Goal: Task Accomplishment & Management: Manage account settings

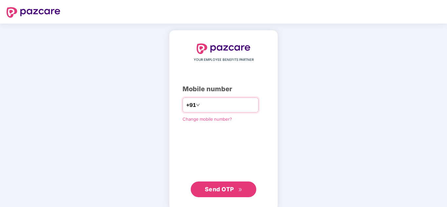
click at [224, 105] on input "number" at bounding box center [228, 105] width 54 height 10
type input "*"
type input "**********"
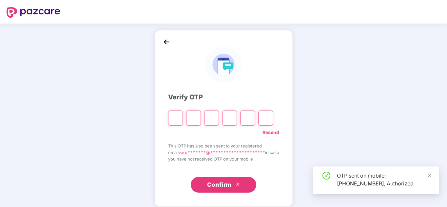
click at [172, 120] on input "Please enter verification code. Digit 1" at bounding box center [175, 118] width 15 height 15
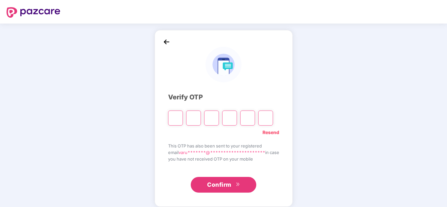
type input "*"
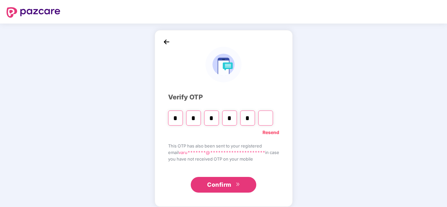
type input "*"
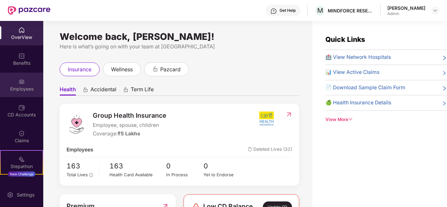
click at [25, 93] on div "Employees" at bounding box center [21, 85] width 43 height 25
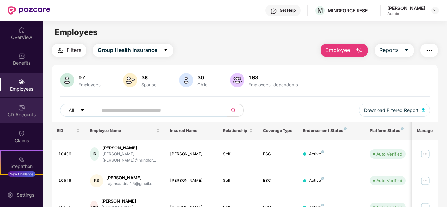
click at [23, 115] on div "CD Accounts" at bounding box center [21, 115] width 43 height 7
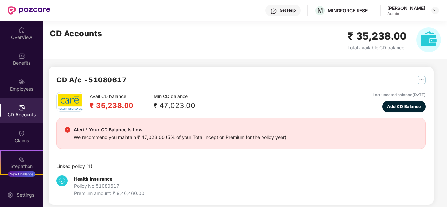
click at [23, 115] on div "CD Accounts" at bounding box center [21, 115] width 43 height 7
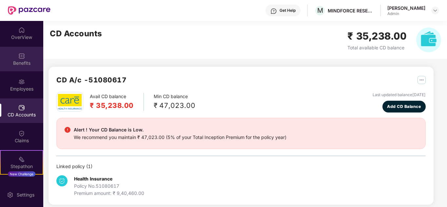
click at [16, 60] on div "Benefits" at bounding box center [21, 63] width 43 height 7
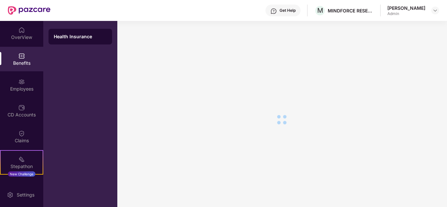
click at [16, 46] on div "OverView Benefits Employees CD Accounts Claims Stepathon New Challenge Endorsem…" at bounding box center [21, 102] width 43 height 162
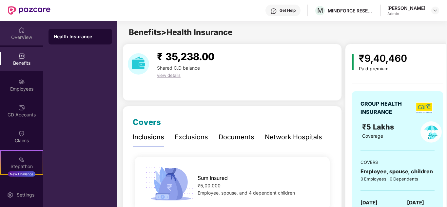
click at [16, 38] on div "OverView" at bounding box center [21, 37] width 43 height 7
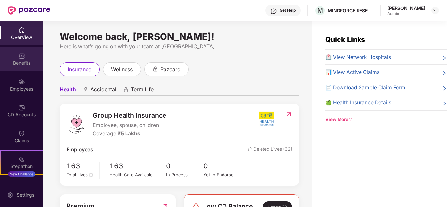
click at [23, 69] on div "Benefits" at bounding box center [21, 59] width 43 height 25
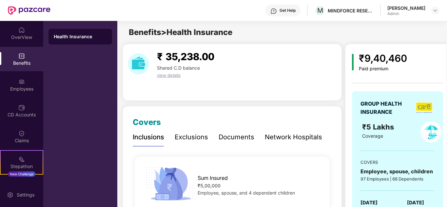
click at [237, 79] on div "₹ 35,238.00 Shared C.D balance view details" at bounding box center [232, 72] width 219 height 57
click at [24, 28] on div "OverView" at bounding box center [21, 33] width 43 height 25
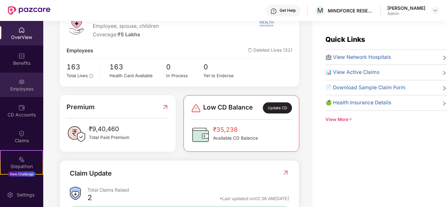
scroll to position [98, 0]
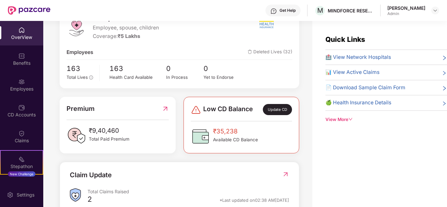
click at [31, 28] on div "OverView" at bounding box center [21, 33] width 43 height 25
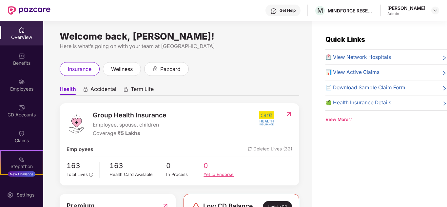
scroll to position [0, 0]
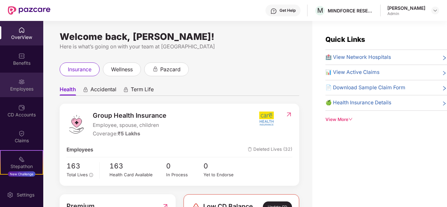
click at [32, 85] on div "Employees" at bounding box center [21, 85] width 43 height 25
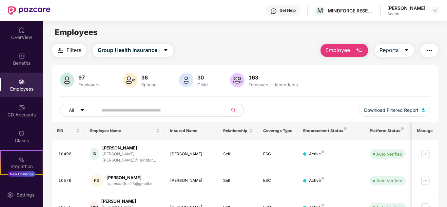
click at [204, 109] on input "text" at bounding box center [160, 111] width 118 height 10
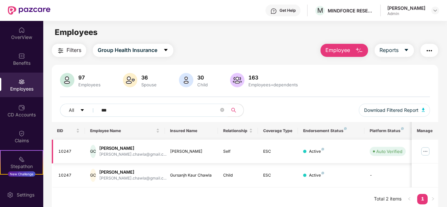
type input "***"
click at [425, 150] on img at bounding box center [425, 151] width 10 height 10
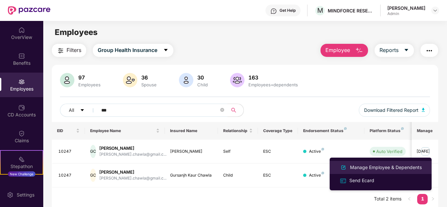
click at [379, 171] on div "Manage Employee & Dependents" at bounding box center [380, 168] width 85 height 8
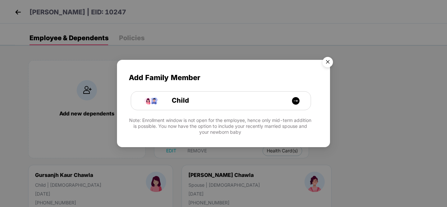
click at [327, 62] on img "Close" at bounding box center [328, 63] width 18 height 18
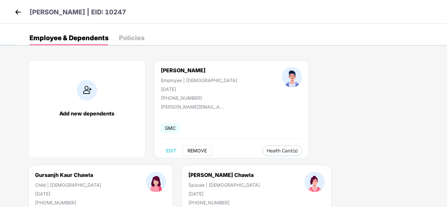
click at [203, 149] on span "REMOVE" at bounding box center [196, 150] width 19 height 5
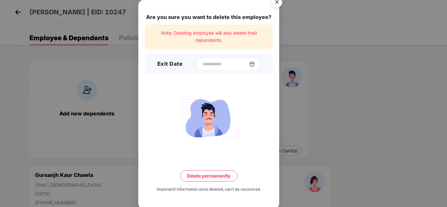
click at [255, 66] on img at bounding box center [251, 64] width 5 height 5
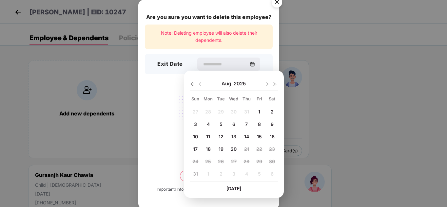
click at [209, 126] on span "4" at bounding box center [208, 125] width 3 height 6
type input "**********"
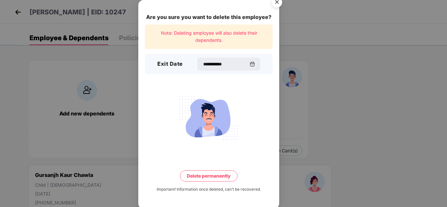
click at [213, 179] on button "Delete permanently" at bounding box center [209, 176] width 58 height 11
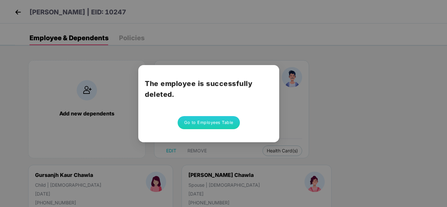
click at [226, 121] on button "Go to Employees Table" at bounding box center [209, 122] width 62 height 13
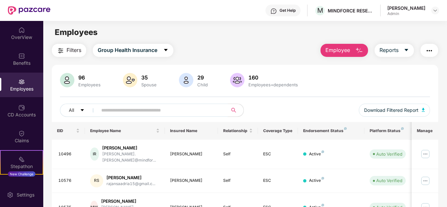
click at [204, 113] on input "text" at bounding box center [160, 111] width 118 height 10
type input "******"
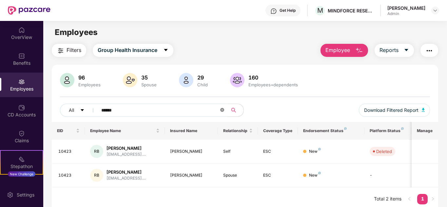
click at [223, 112] on icon "close-circle" at bounding box center [222, 110] width 4 height 4
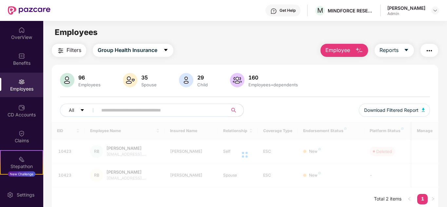
click at [169, 112] on input "text" at bounding box center [160, 111] width 118 height 10
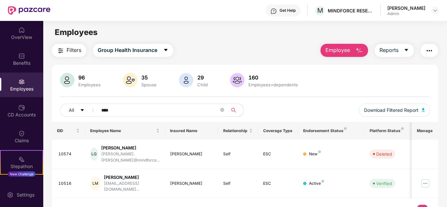
click at [131, 112] on input "****" at bounding box center [160, 111] width 118 height 10
type input "*"
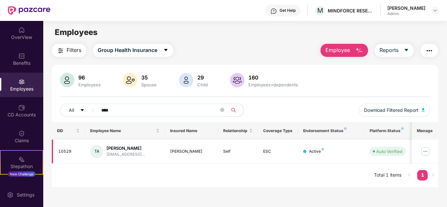
type input "****"
click at [424, 153] on img at bounding box center [425, 151] width 10 height 10
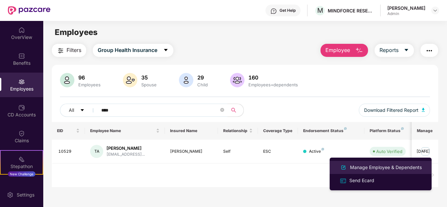
click at [372, 172] on div "Manage Employee & Dependents" at bounding box center [380, 168] width 85 height 8
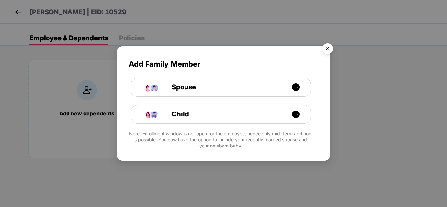
click at [329, 51] on img "Close" at bounding box center [328, 50] width 18 height 18
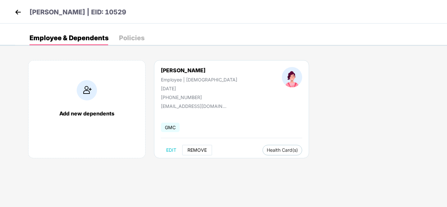
click at [203, 147] on button "REMOVE" at bounding box center [197, 150] width 30 height 10
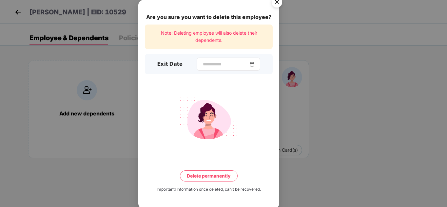
click at [255, 64] on img at bounding box center [251, 64] width 5 height 5
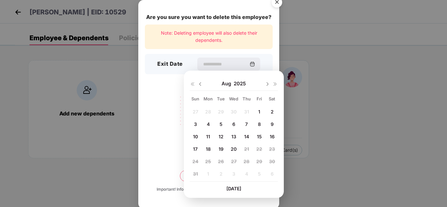
click at [250, 135] on div "14" at bounding box center [247, 137] width 10 height 10
type input "**********"
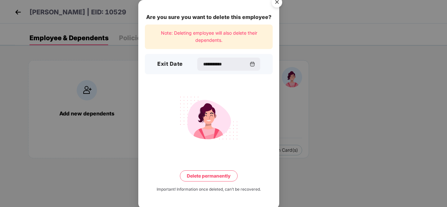
click at [216, 175] on button "Delete permanently" at bounding box center [209, 176] width 58 height 11
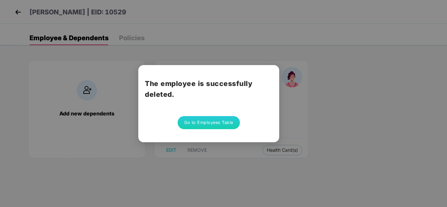
click at [219, 124] on button "Go to Employees Table" at bounding box center [209, 122] width 62 height 13
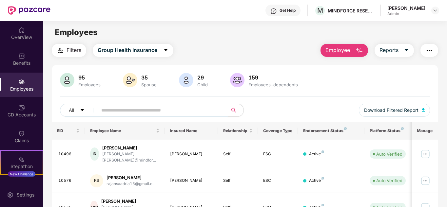
click at [190, 112] on input "text" at bounding box center [160, 111] width 118 height 10
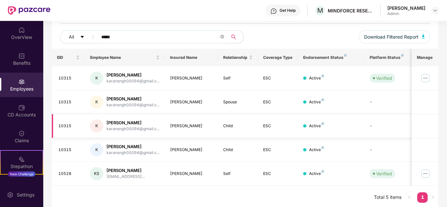
scroll to position [76, 0]
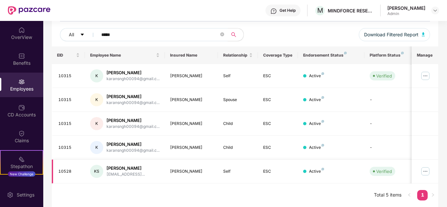
type input "*****"
click at [427, 172] on img at bounding box center [425, 171] width 10 height 10
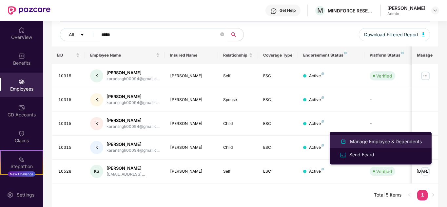
click at [377, 144] on div "Manage Employee & Dependents" at bounding box center [386, 141] width 74 height 7
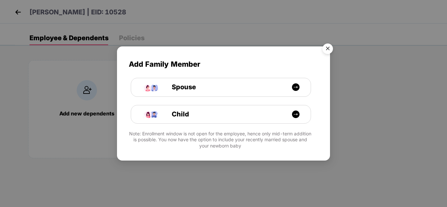
click at [326, 49] on img "Close" at bounding box center [328, 50] width 18 height 18
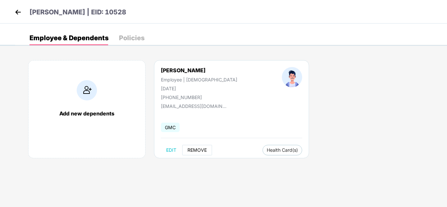
click at [200, 148] on span "REMOVE" at bounding box center [196, 150] width 19 height 5
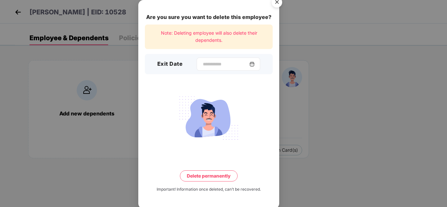
click at [255, 65] on img at bounding box center [251, 64] width 5 height 5
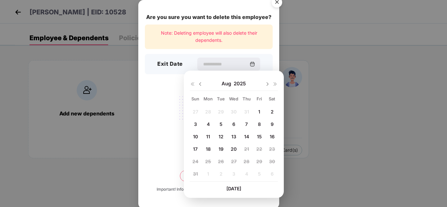
click at [243, 136] on div "14" at bounding box center [247, 137] width 10 height 10
type input "**********"
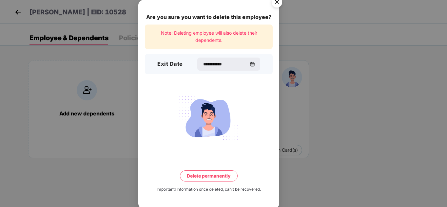
click at [217, 178] on button "Delete permanently" at bounding box center [209, 176] width 58 height 11
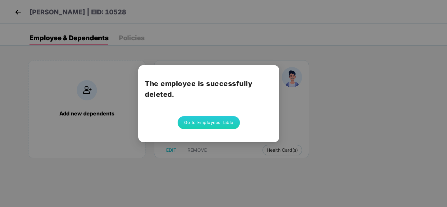
click at [221, 124] on button "Go to Employees Table" at bounding box center [209, 122] width 62 height 13
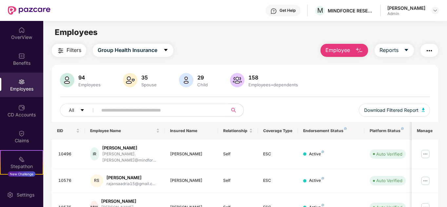
click at [131, 114] on input "text" at bounding box center [160, 111] width 118 height 10
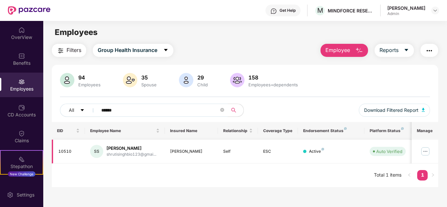
type input "******"
click at [422, 152] on img at bounding box center [425, 151] width 10 height 10
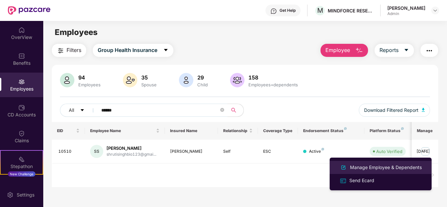
click at [373, 169] on div "Manage Employee & Dependents" at bounding box center [386, 167] width 74 height 7
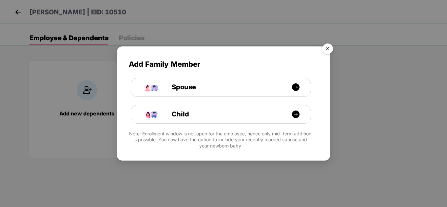
click at [331, 50] on img "Close" at bounding box center [328, 50] width 18 height 18
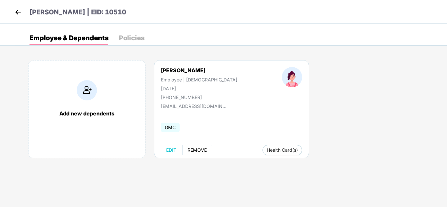
click at [202, 151] on span "REMOVE" at bounding box center [196, 150] width 19 height 5
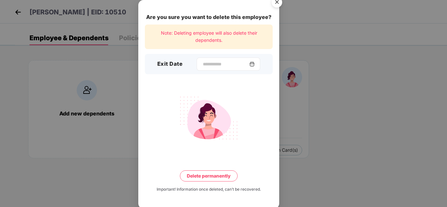
click at [255, 65] on img at bounding box center [251, 64] width 5 height 5
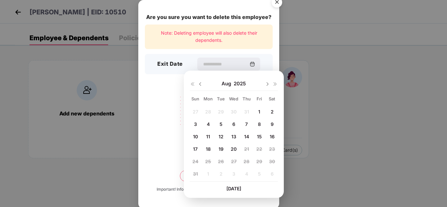
click at [209, 138] on span "11" at bounding box center [208, 137] width 4 height 6
type input "**********"
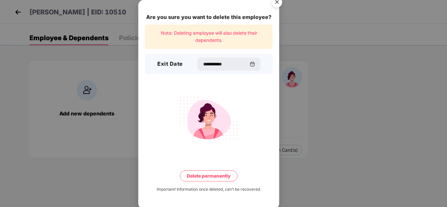
click at [215, 178] on button "Delete permanently" at bounding box center [209, 176] width 58 height 11
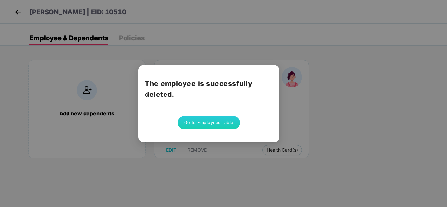
click at [221, 125] on button "Go to Employees Table" at bounding box center [209, 122] width 62 height 13
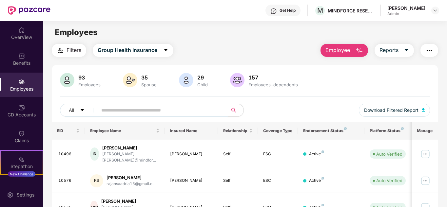
click at [186, 115] on span at bounding box center [160, 110] width 134 height 13
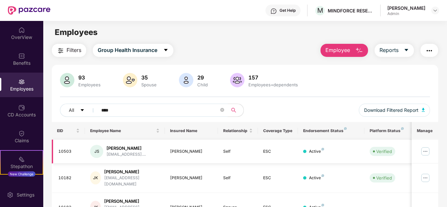
type input "****"
click at [427, 151] on img at bounding box center [425, 151] width 10 height 10
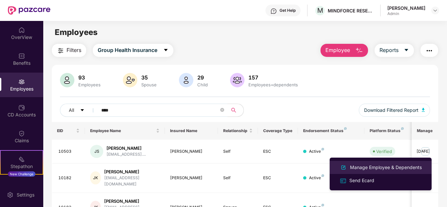
click at [375, 167] on div "Manage Employee & Dependents" at bounding box center [386, 167] width 74 height 7
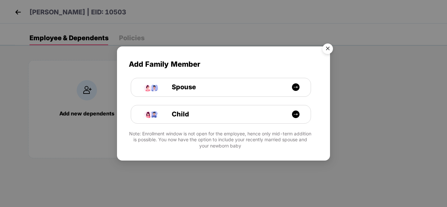
click at [325, 51] on img "Close" at bounding box center [328, 50] width 18 height 18
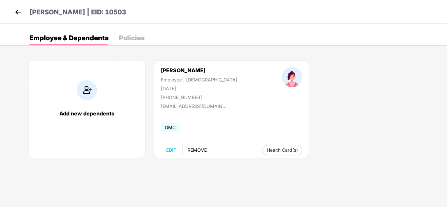
click at [201, 149] on span "REMOVE" at bounding box center [196, 150] width 19 height 5
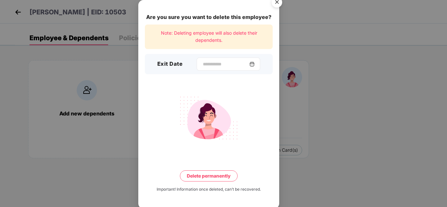
click at [255, 66] on img at bounding box center [251, 64] width 5 height 5
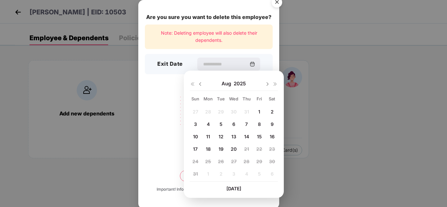
click at [246, 122] on span "7" at bounding box center [246, 125] width 3 height 6
type input "**********"
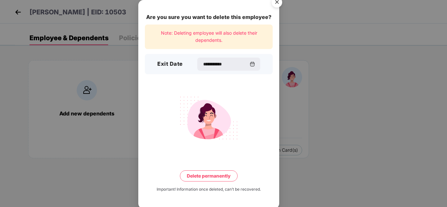
click at [199, 171] on button "Delete permanently" at bounding box center [209, 176] width 58 height 11
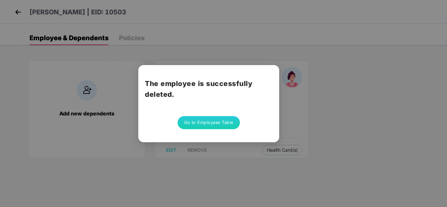
click at [226, 124] on button "Go to Employees Table" at bounding box center [209, 122] width 62 height 13
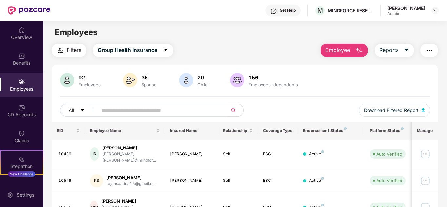
click at [191, 111] on input "text" at bounding box center [160, 111] width 118 height 10
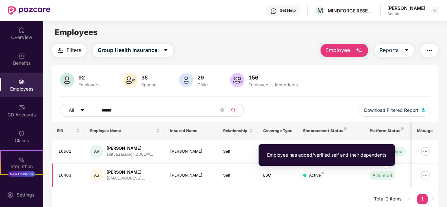
type input "******"
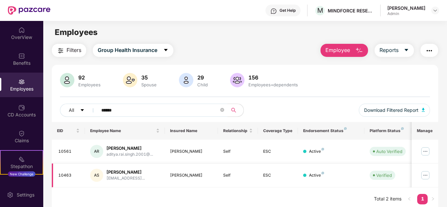
click at [427, 174] on img at bounding box center [425, 175] width 10 height 10
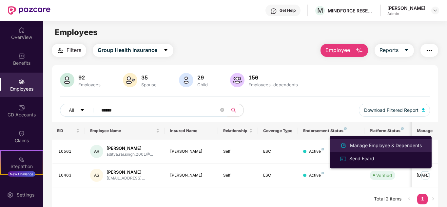
click at [378, 147] on div "Manage Employee & Dependents" at bounding box center [386, 145] width 74 height 7
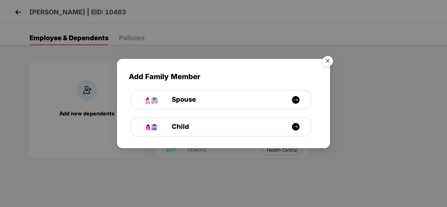
click at [334, 62] on img "Close" at bounding box center [328, 62] width 18 height 18
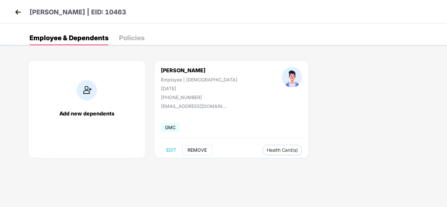
click at [205, 148] on span "REMOVE" at bounding box center [196, 150] width 19 height 5
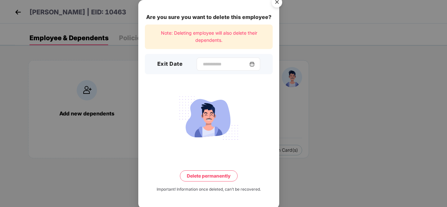
click at [255, 64] on img at bounding box center [251, 64] width 5 height 5
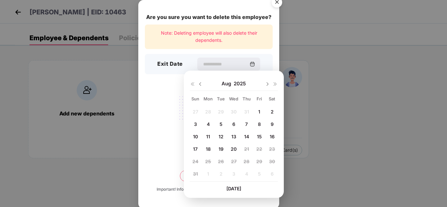
click at [259, 123] on span "8" at bounding box center [259, 125] width 3 height 6
type input "**********"
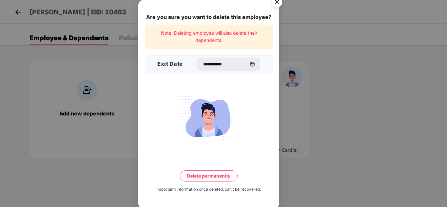
click at [198, 174] on button "Delete permanently" at bounding box center [209, 176] width 58 height 11
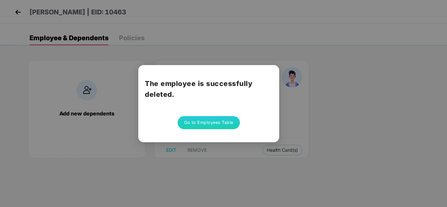
click at [209, 125] on button "Go to Employees Table" at bounding box center [209, 122] width 62 height 13
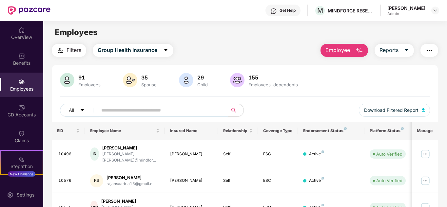
click at [184, 107] on input "text" at bounding box center [160, 111] width 118 height 10
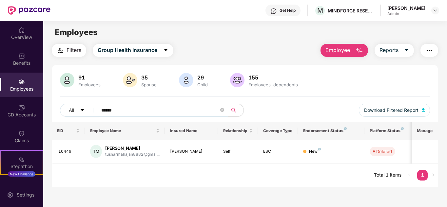
click at [178, 114] on input "******" at bounding box center [160, 111] width 118 height 10
type input "*"
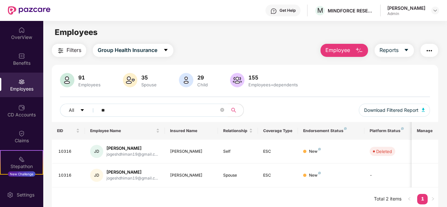
type input "*"
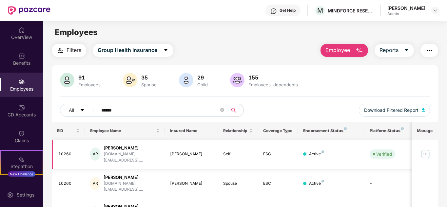
scroll to position [52, 0]
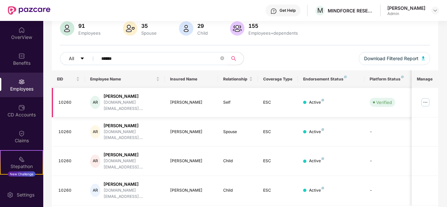
type input "******"
click at [425, 99] on img at bounding box center [425, 102] width 10 height 10
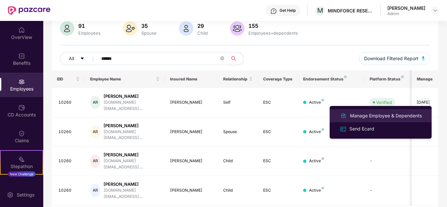
click at [367, 116] on div "Manage Employee & Dependents" at bounding box center [386, 115] width 74 height 7
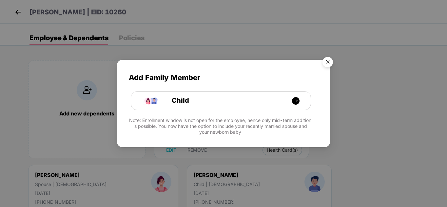
click at [331, 65] on img "Close" at bounding box center [328, 63] width 18 height 18
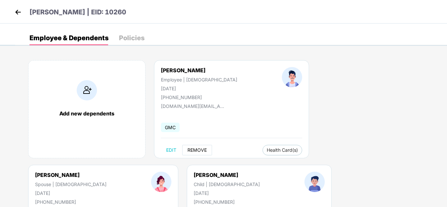
click at [193, 147] on button "REMOVE" at bounding box center [197, 150] width 30 height 10
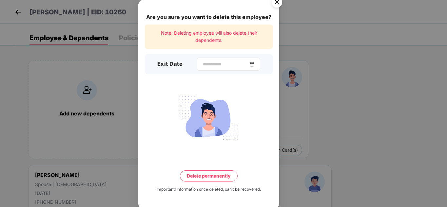
click at [254, 64] on img at bounding box center [251, 64] width 5 height 5
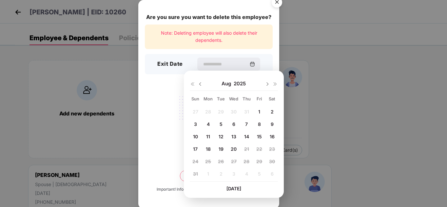
click at [244, 139] on span "14" at bounding box center [246, 137] width 5 height 6
type input "**********"
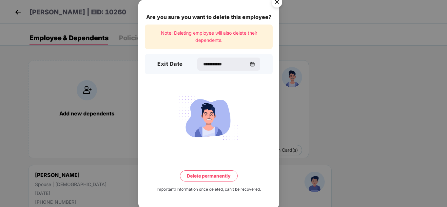
click at [217, 179] on button "Delete permanently" at bounding box center [209, 176] width 58 height 11
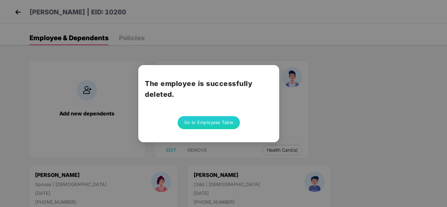
click at [217, 122] on button "Go to Employees Table" at bounding box center [209, 122] width 62 height 13
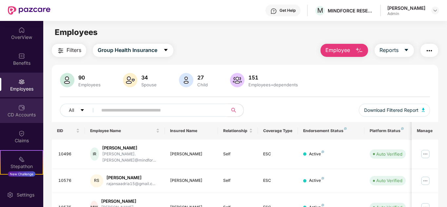
click at [19, 110] on img at bounding box center [21, 108] width 7 height 7
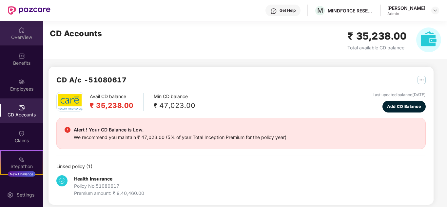
click at [21, 32] on img at bounding box center [21, 30] width 7 height 7
